Goal: Task Accomplishment & Management: Manage account settings

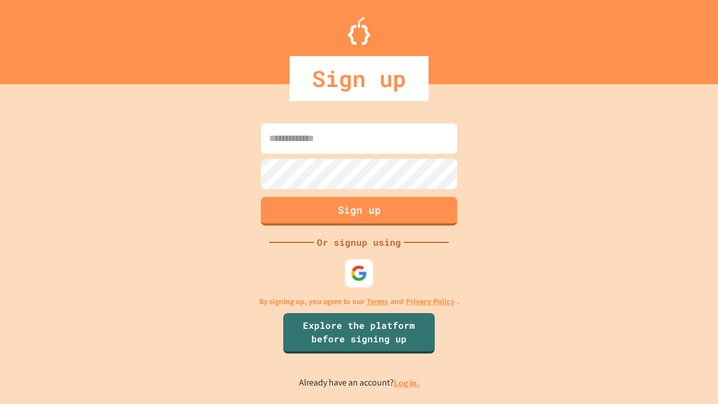
click at [407, 382] on link "Log in." at bounding box center [407, 383] width 26 height 12
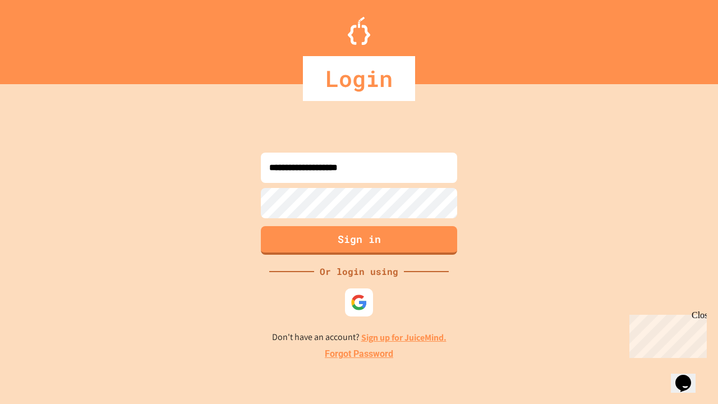
type input "**********"
